Goal: Task Accomplishment & Management: Use online tool/utility

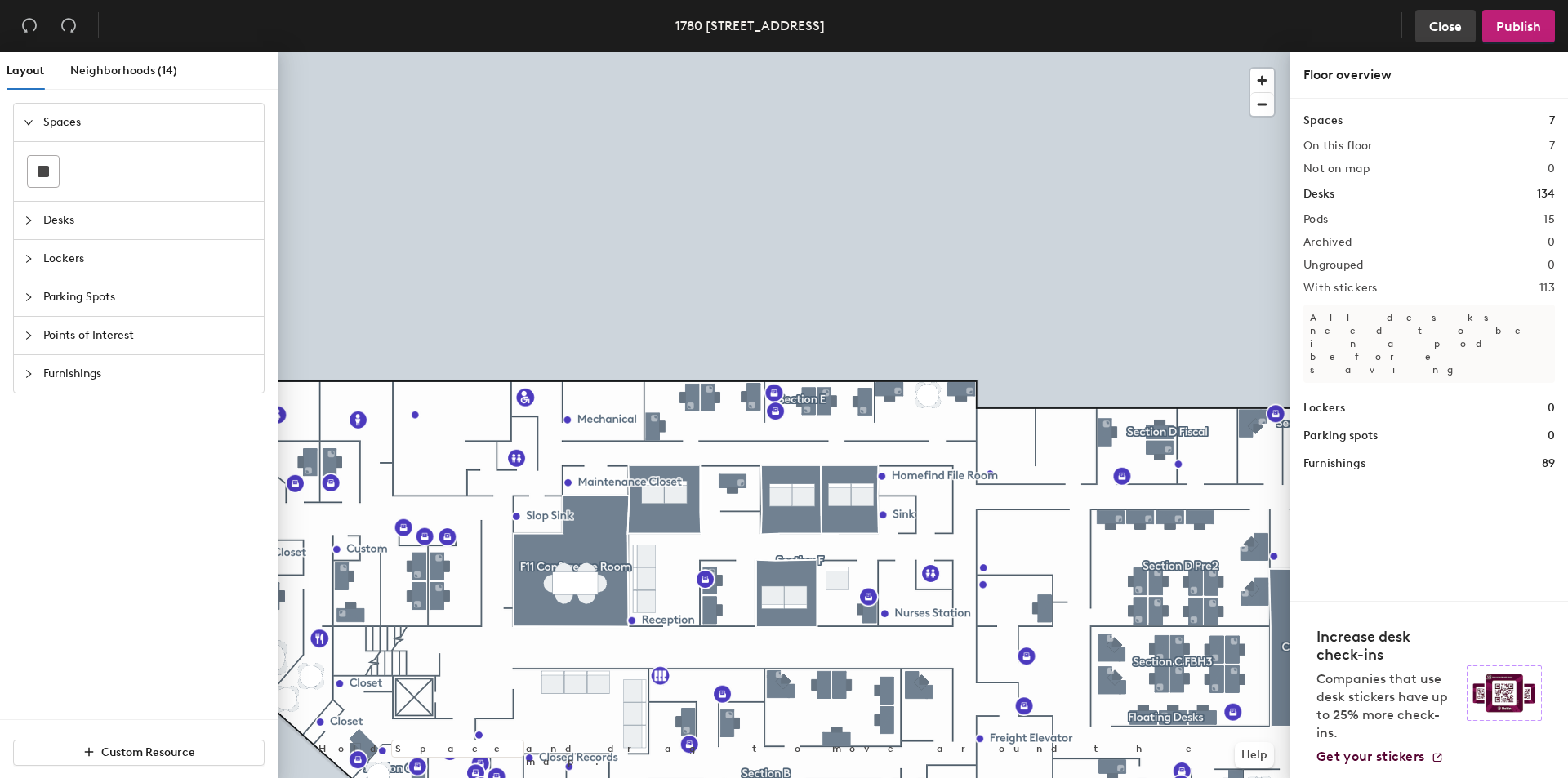
click at [1448, 27] on span "Close" at bounding box center [1445, 26] width 33 height 15
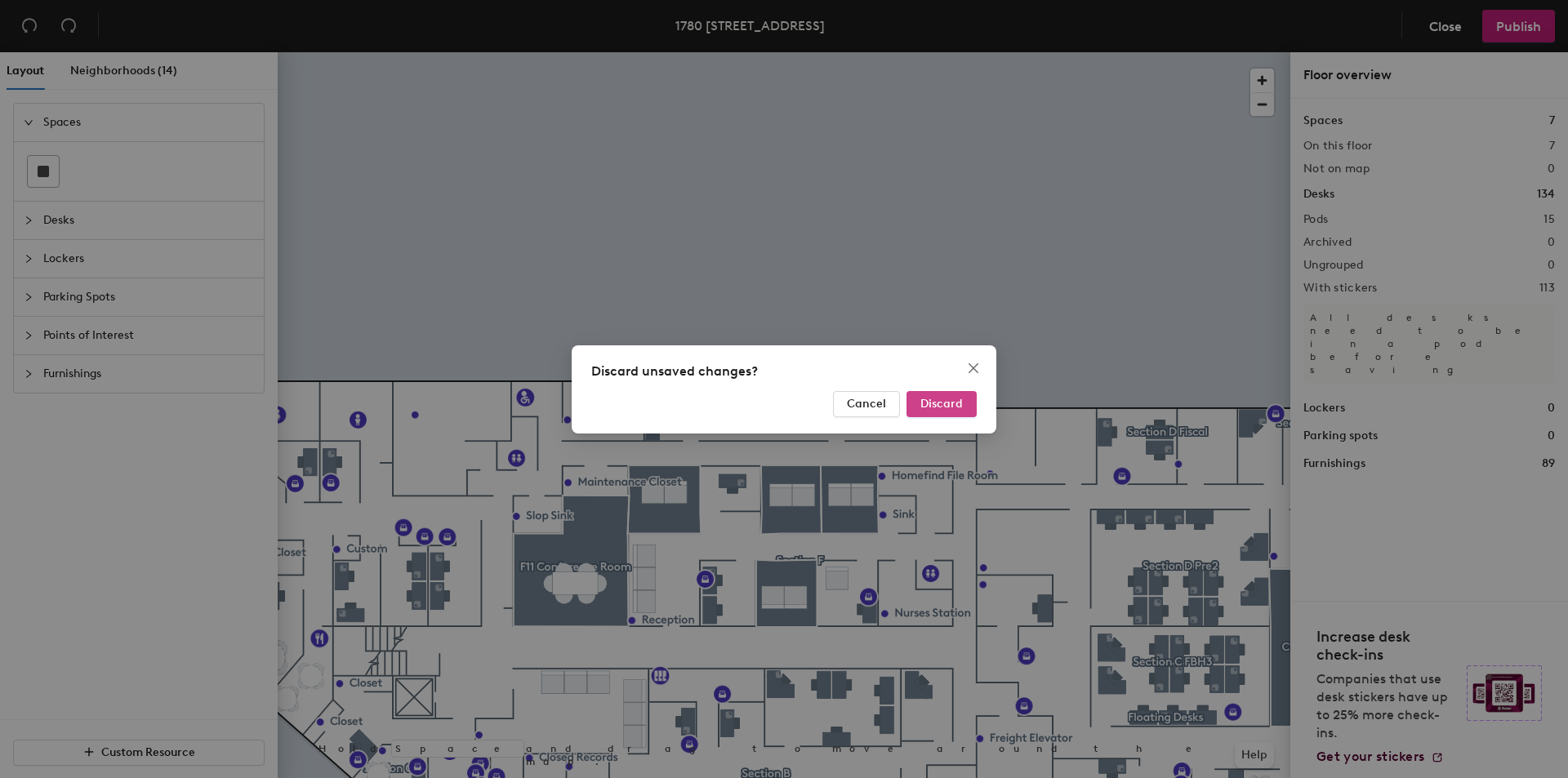
click at [952, 398] on span "Discard" at bounding box center [942, 404] width 42 height 14
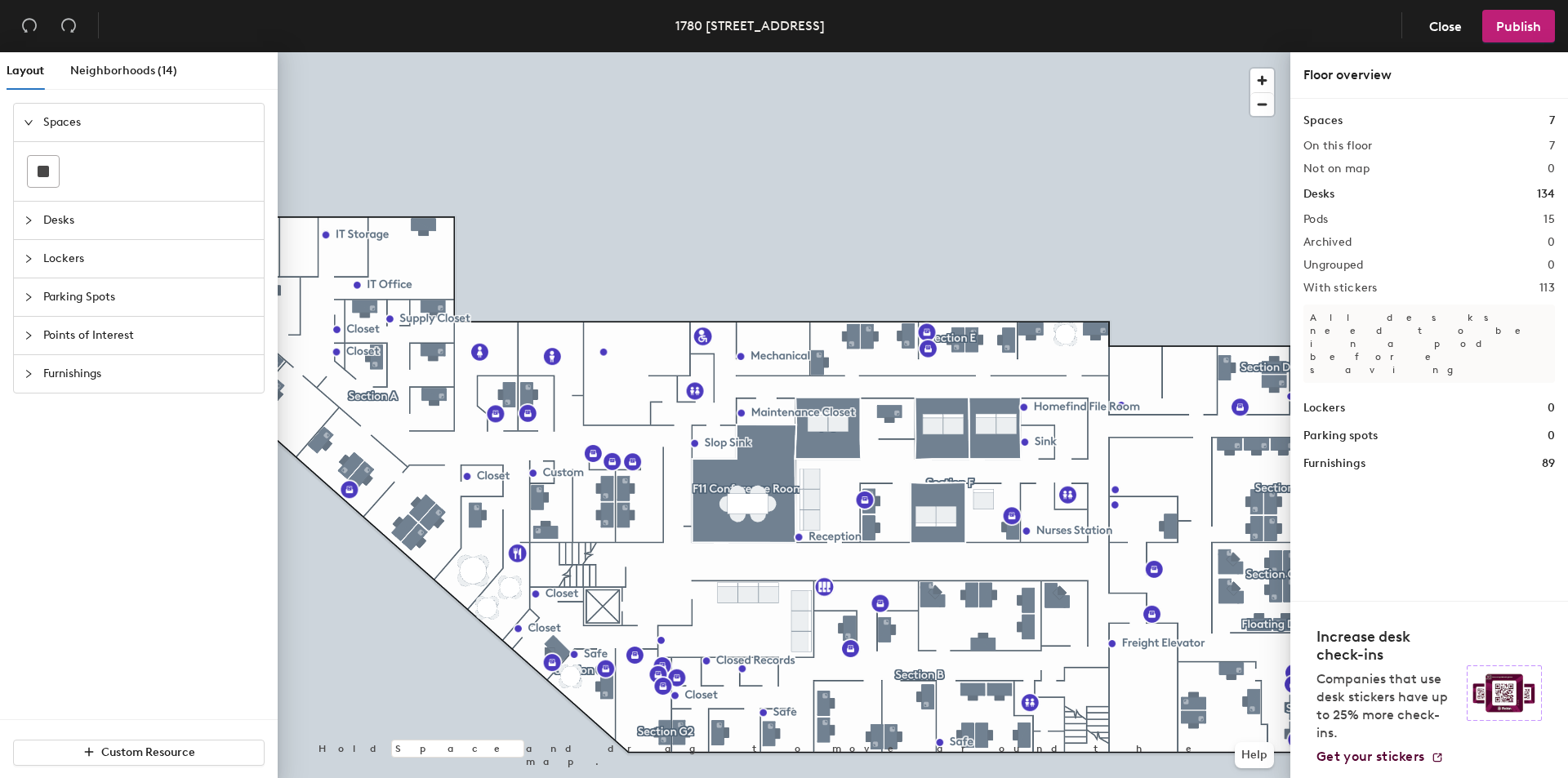
click at [49, 225] on span "Desks" at bounding box center [148, 221] width 210 height 38
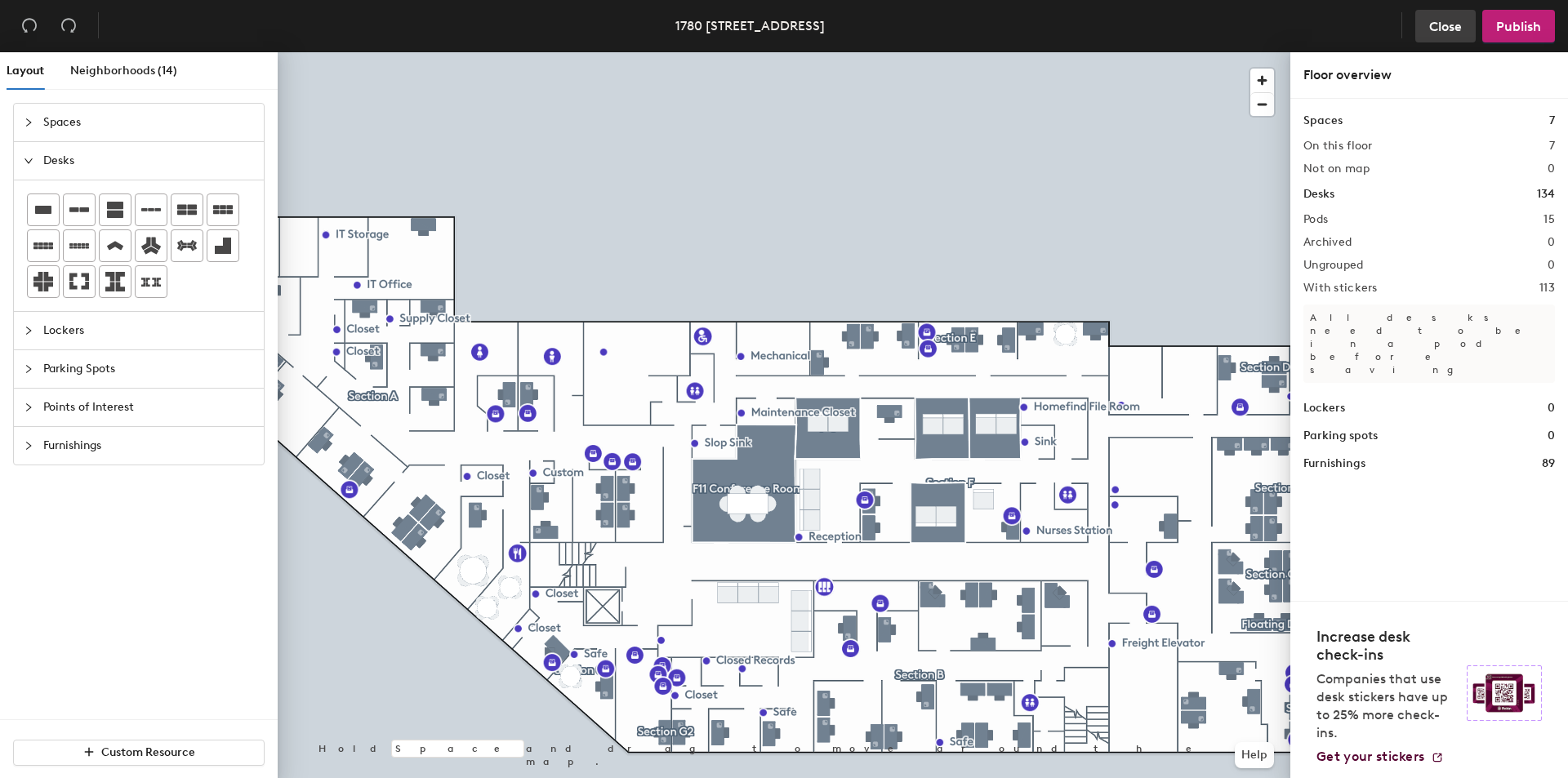
click at [1455, 26] on span "Close" at bounding box center [1445, 26] width 33 height 15
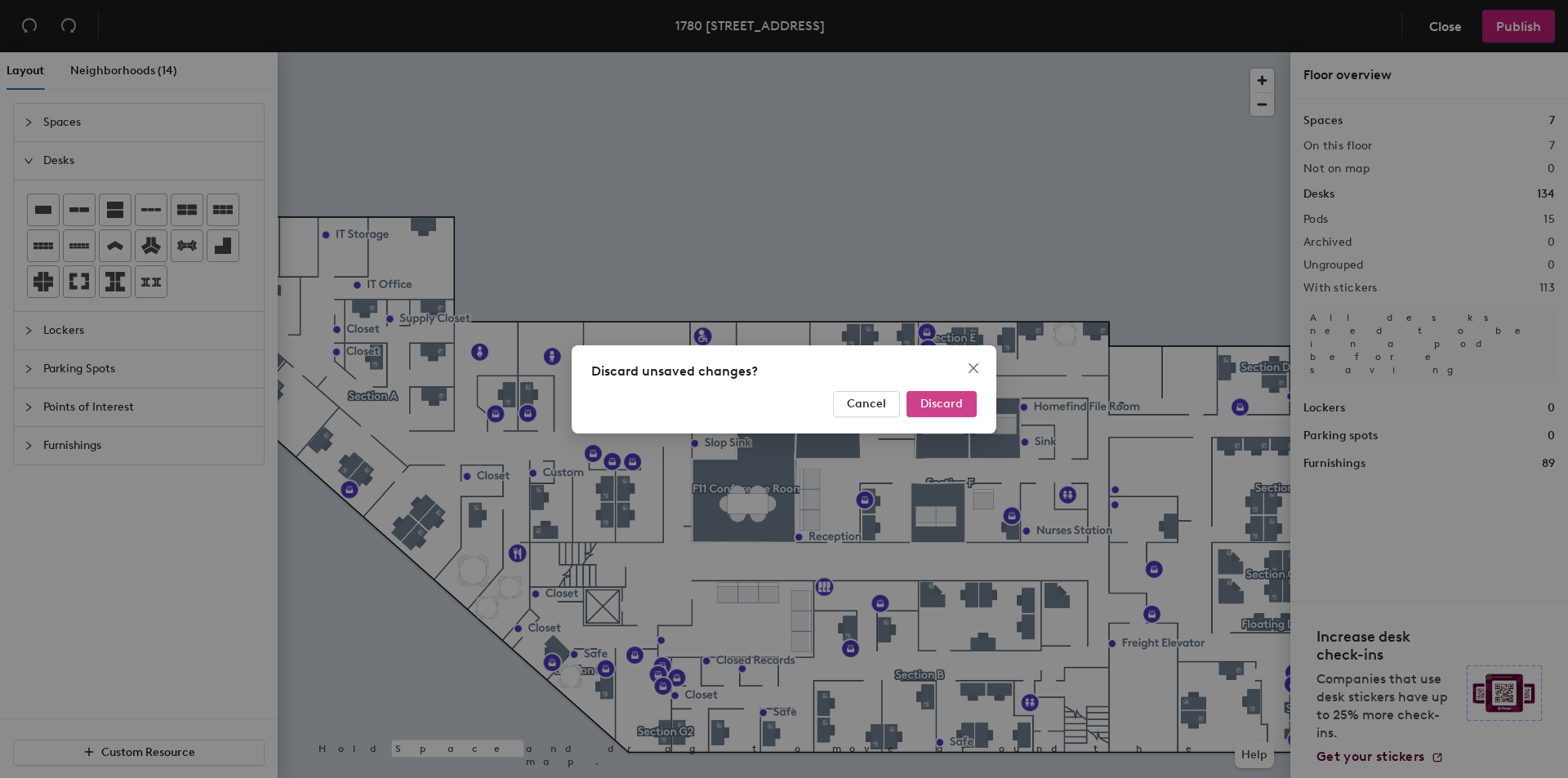
click at [947, 405] on span "Discard" at bounding box center [942, 404] width 42 height 14
